Goal: Task Accomplishment & Management: Use online tool/utility

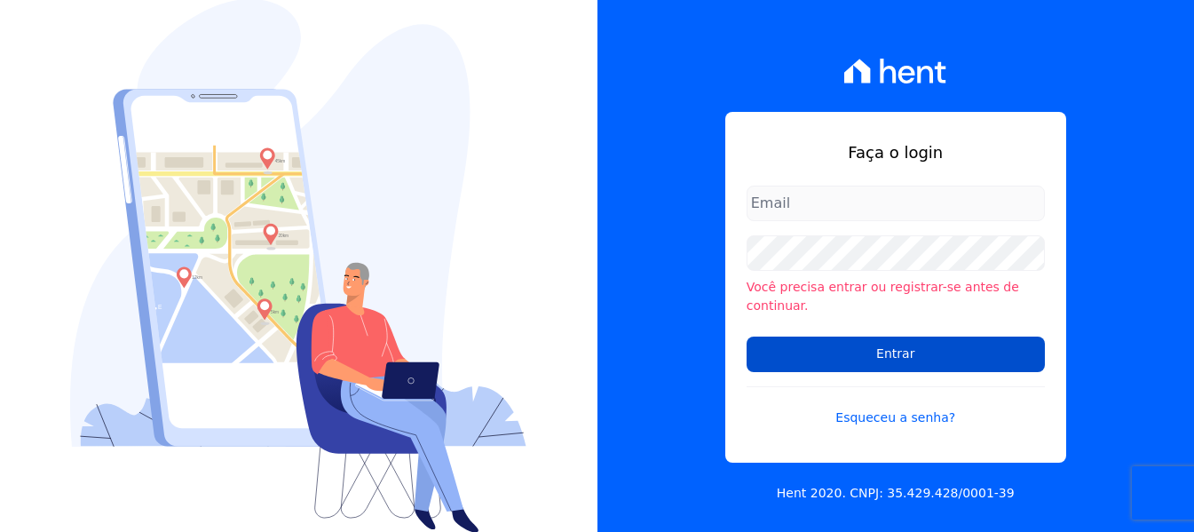
type input "[EMAIL_ADDRESS][DOMAIN_NAME]"
click at [800, 354] on input "Entrar" at bounding box center [896, 354] width 298 height 36
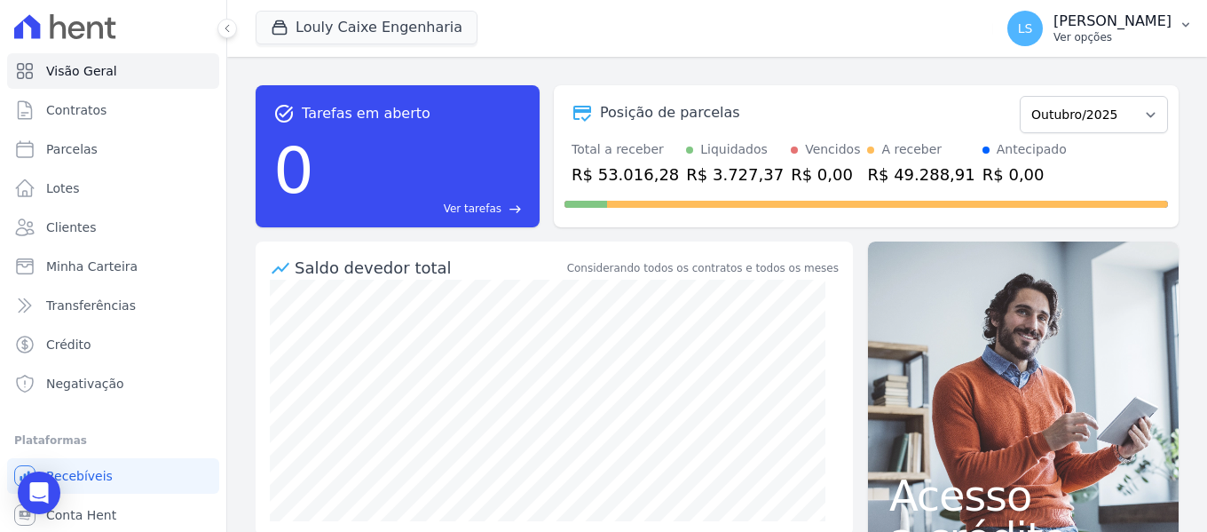
click at [1054, 20] on p "[PERSON_NAME]" at bounding box center [1113, 21] width 118 height 18
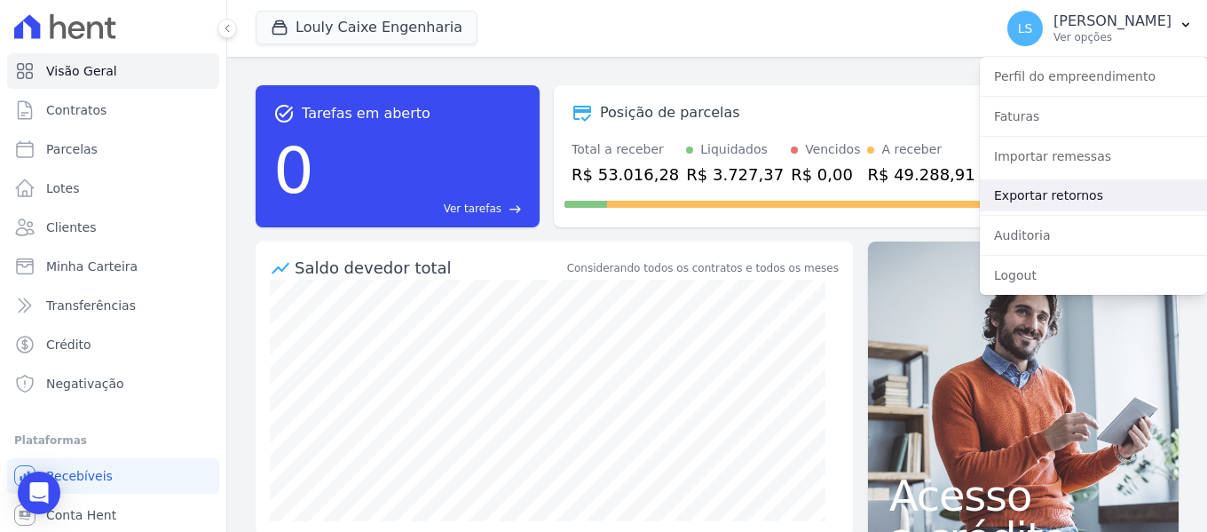
click at [1040, 200] on link "Exportar retornos" at bounding box center [1093, 195] width 227 height 32
